Goal: Task Accomplishment & Management: Complete application form

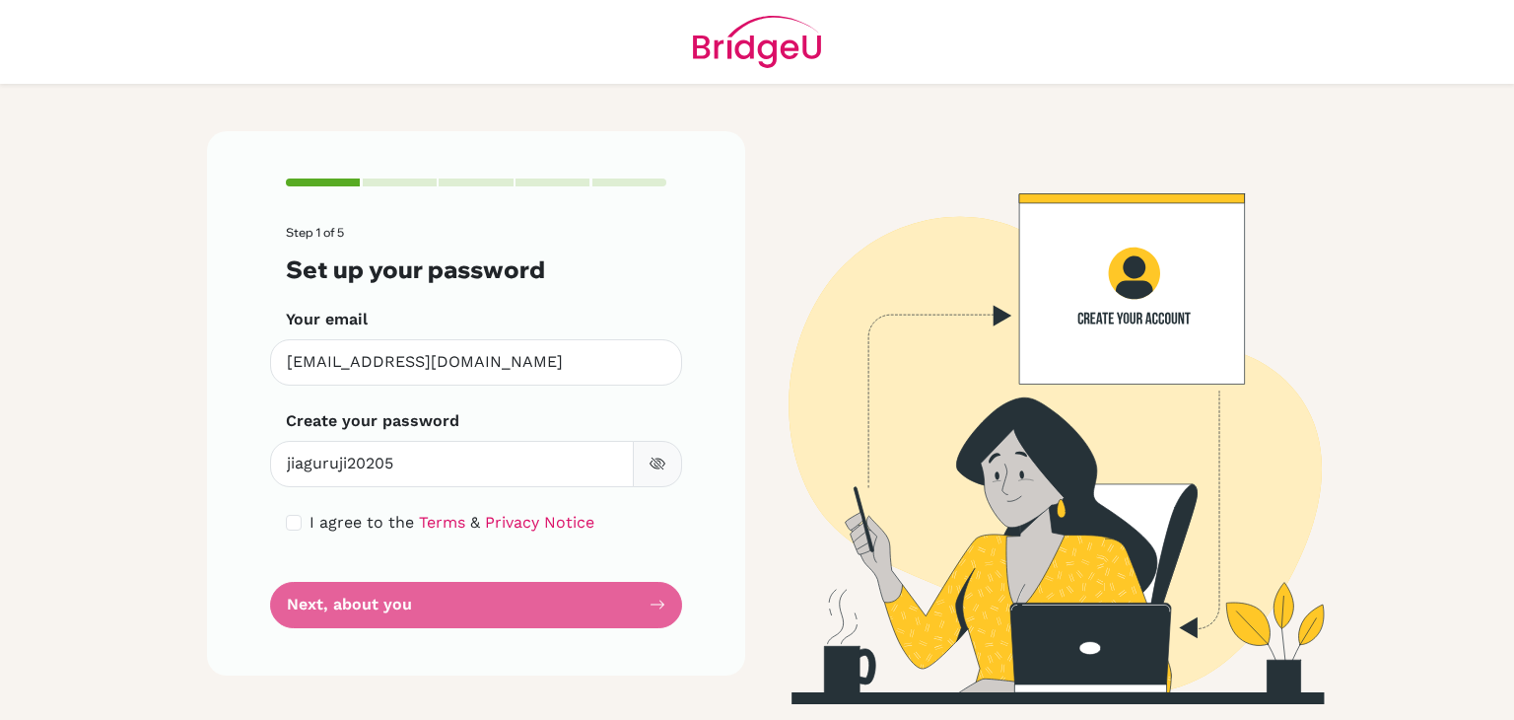
click at [653, 461] on icon "button" at bounding box center [658, 463] width 16 height 16
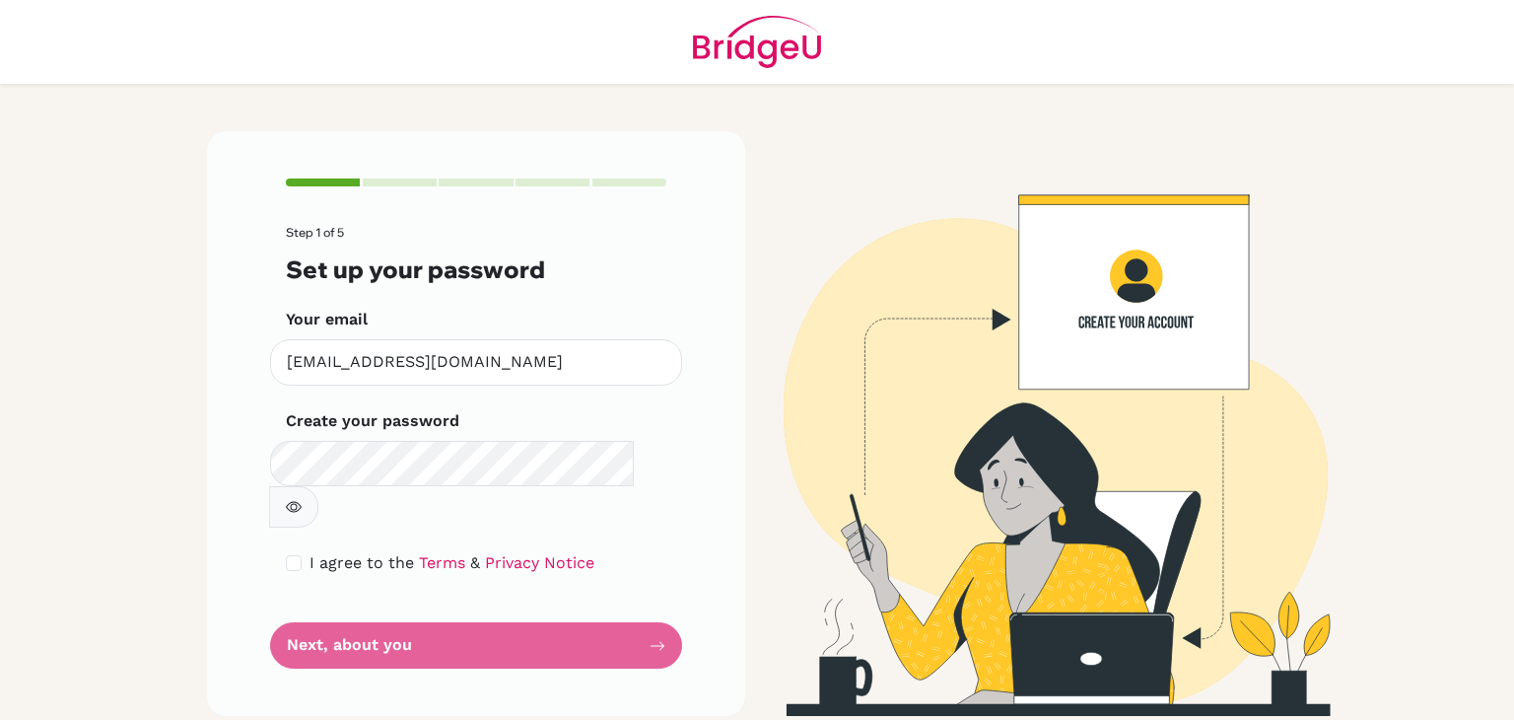
click at [302, 499] on icon "button" at bounding box center [294, 507] width 16 height 16
click at [529, 592] on form "Step 1 of 5 Set up your password Your email [EMAIL_ADDRESS][DOMAIN_NAME] Invali…" at bounding box center [476, 447] width 380 height 443
click at [660, 591] on form "Step 1 of 5 Set up your password Your email [EMAIL_ADDRESS][DOMAIN_NAME] Invali…" at bounding box center [476, 447] width 380 height 443
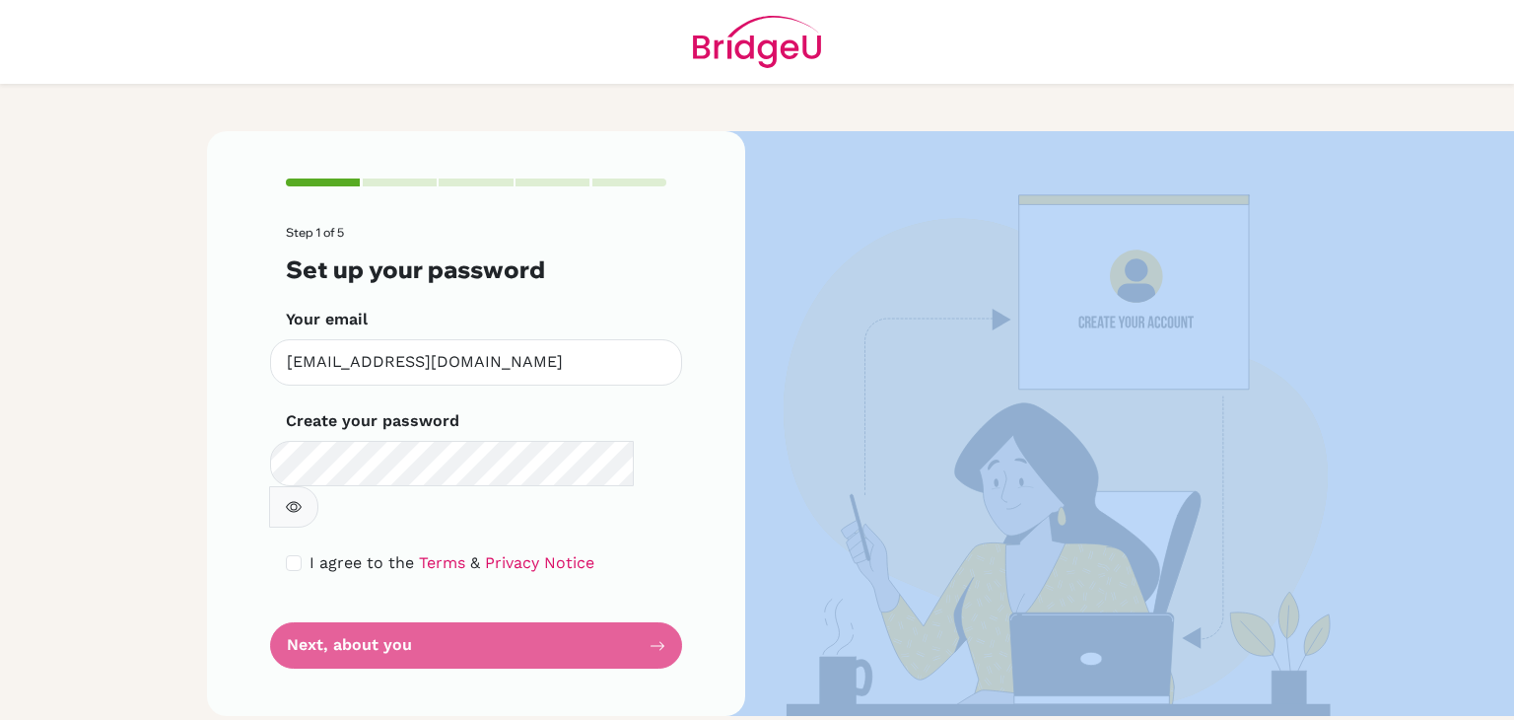
click at [660, 591] on form "Step 1 of 5 Set up your password Your email [EMAIL_ADDRESS][DOMAIN_NAME] Invali…" at bounding box center [476, 447] width 380 height 443
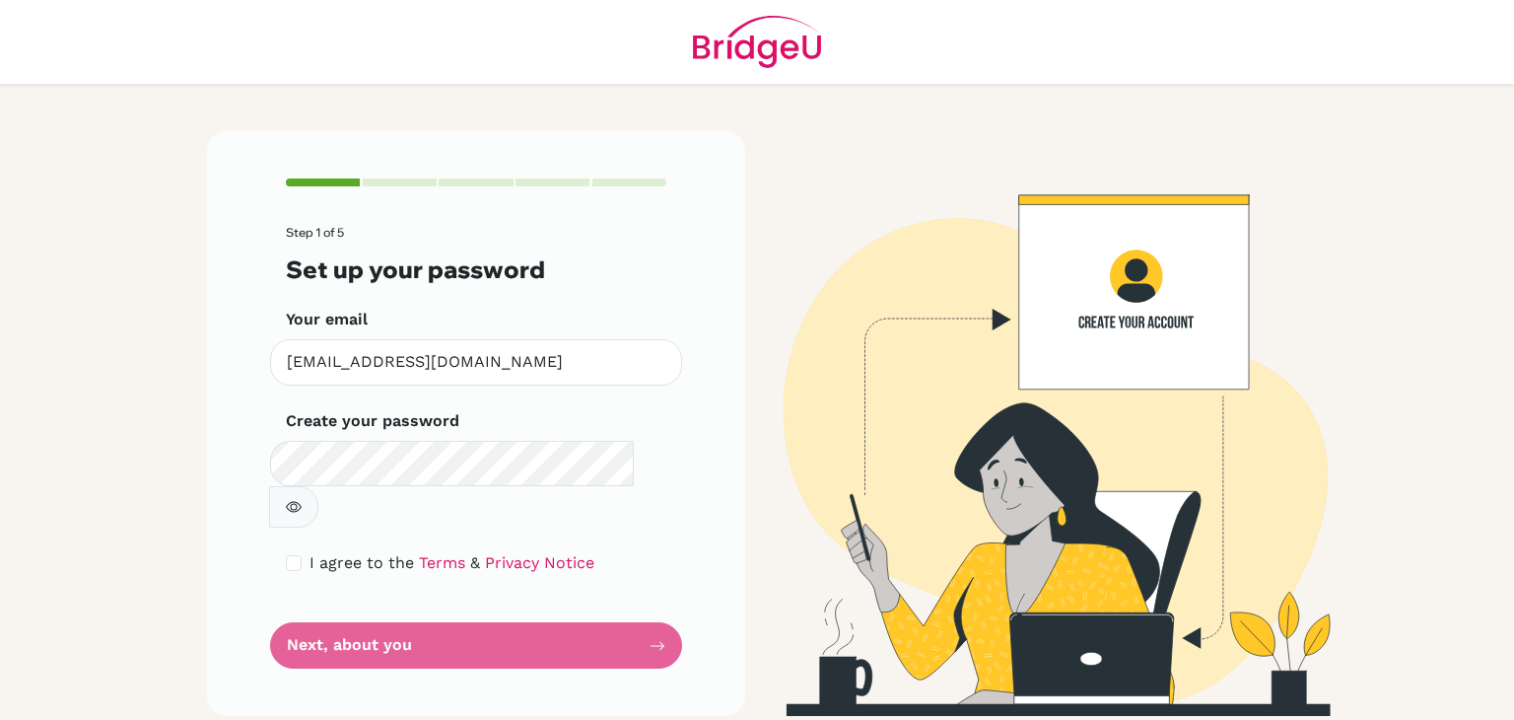
click at [661, 602] on form "Step 1 of 5 Set up your password Your email [EMAIL_ADDRESS][DOMAIN_NAME] Invali…" at bounding box center [476, 447] width 380 height 443
click at [658, 599] on form "Step 1 of 5 Set up your password Your email [EMAIL_ADDRESS][DOMAIN_NAME] Invali…" at bounding box center [476, 447] width 380 height 443
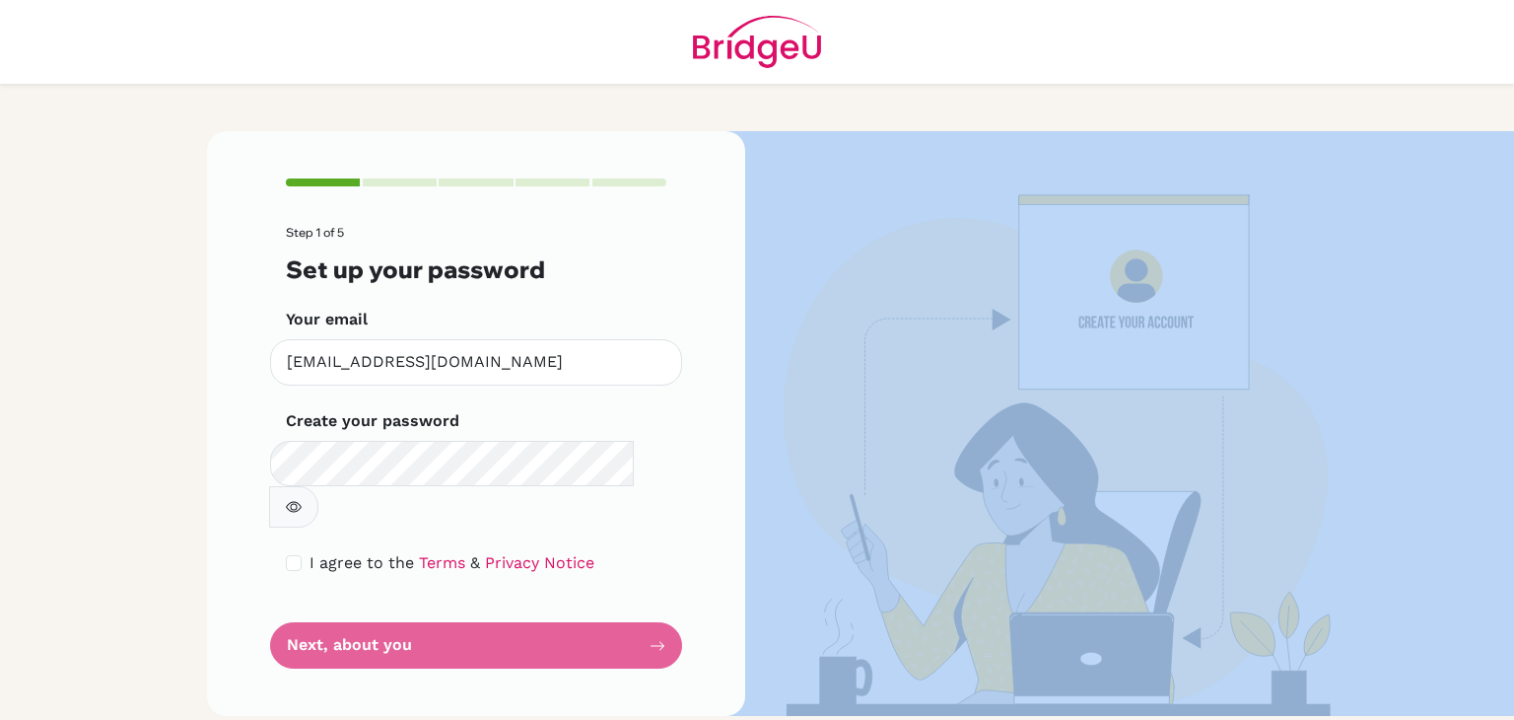
click at [658, 599] on form "Step 1 of 5 Set up your password Your email [EMAIL_ADDRESS][DOMAIN_NAME] Invali…" at bounding box center [476, 447] width 380 height 443
click at [966, 443] on img at bounding box center [1038, 423] width 1124 height 584
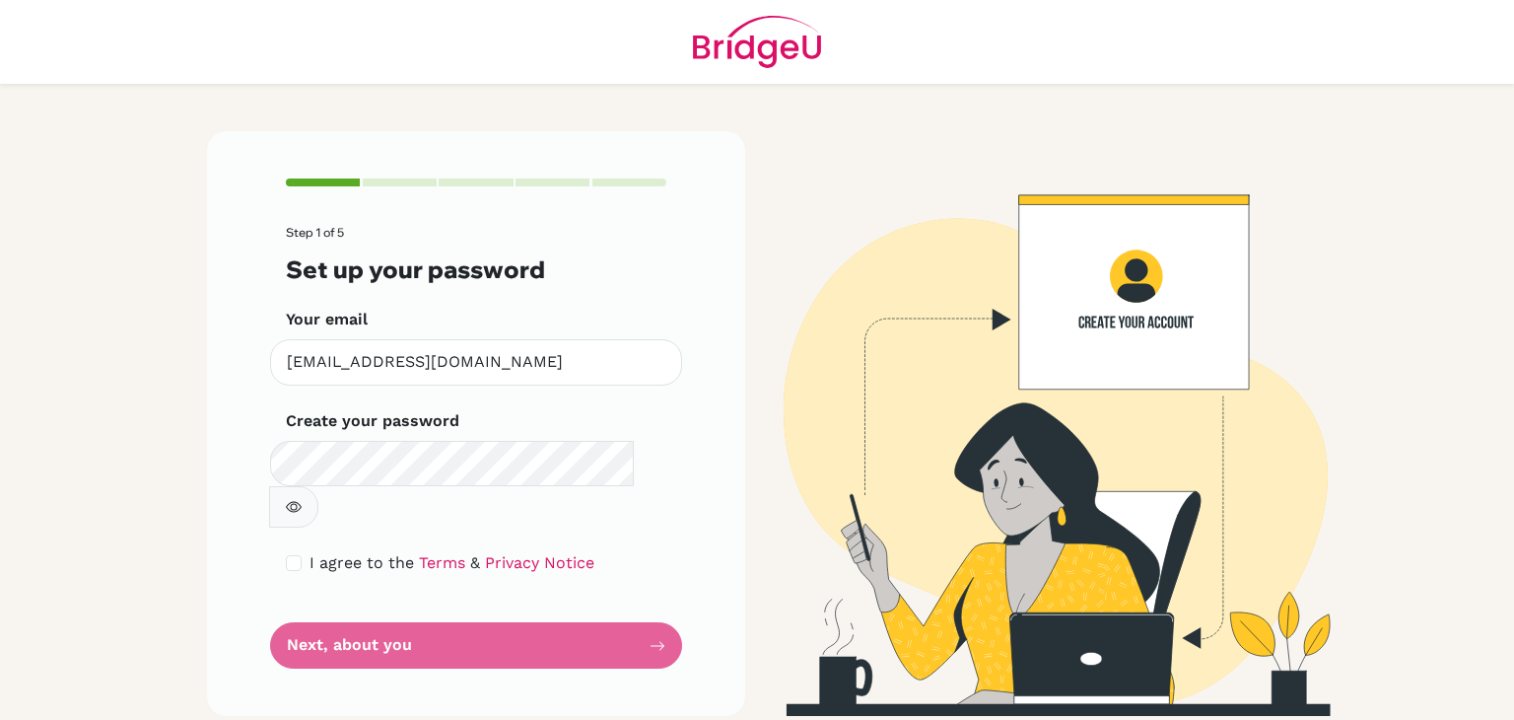
click at [343, 602] on form "Step 1 of 5 Set up your password Your email [EMAIL_ADDRESS][DOMAIN_NAME] Invali…" at bounding box center [476, 447] width 380 height 443
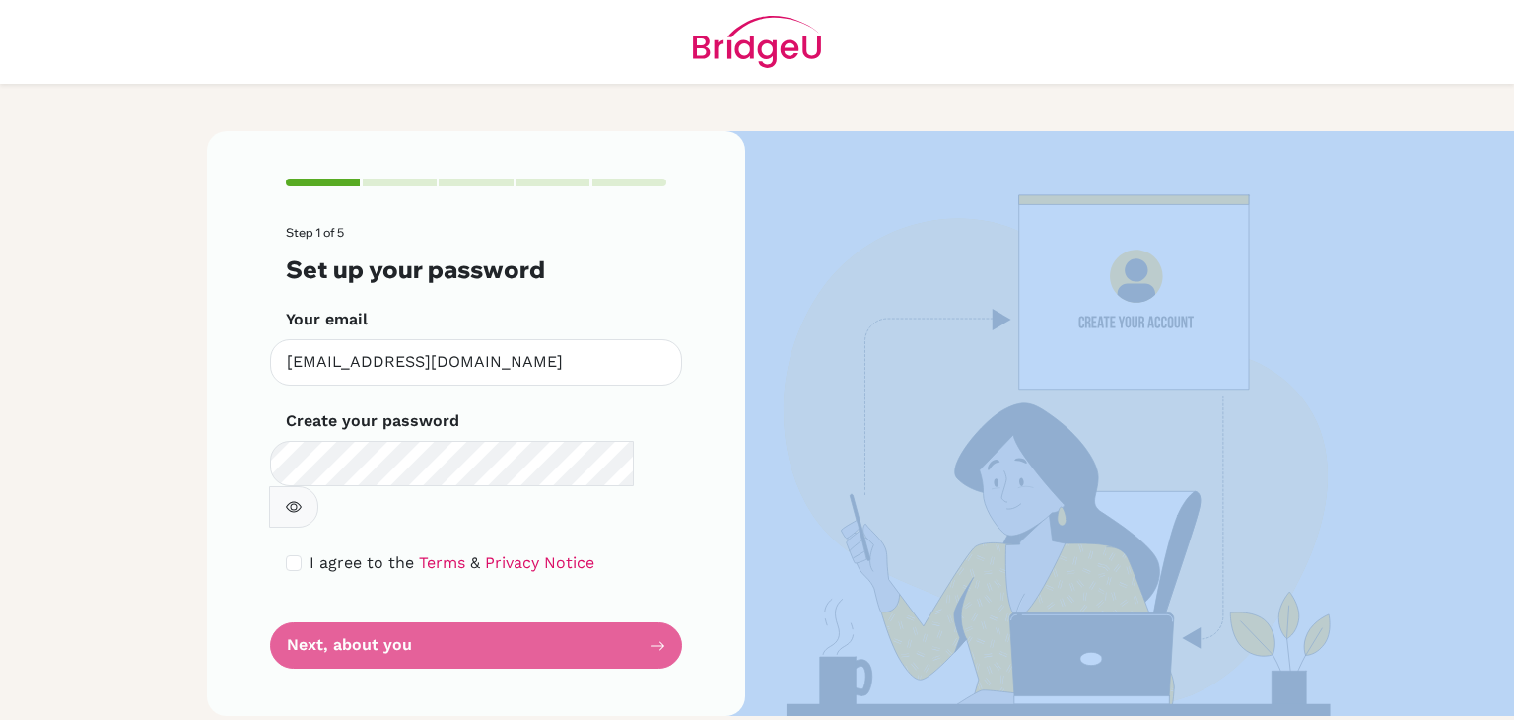
click at [343, 602] on form "Step 1 of 5 Set up your password Your email [EMAIL_ADDRESS][DOMAIN_NAME] Invali…" at bounding box center [476, 447] width 380 height 443
click at [288, 555] on input "checkbox" at bounding box center [294, 563] width 16 height 16
checkbox input "true"
